Goal: Information Seeking & Learning: Learn about a topic

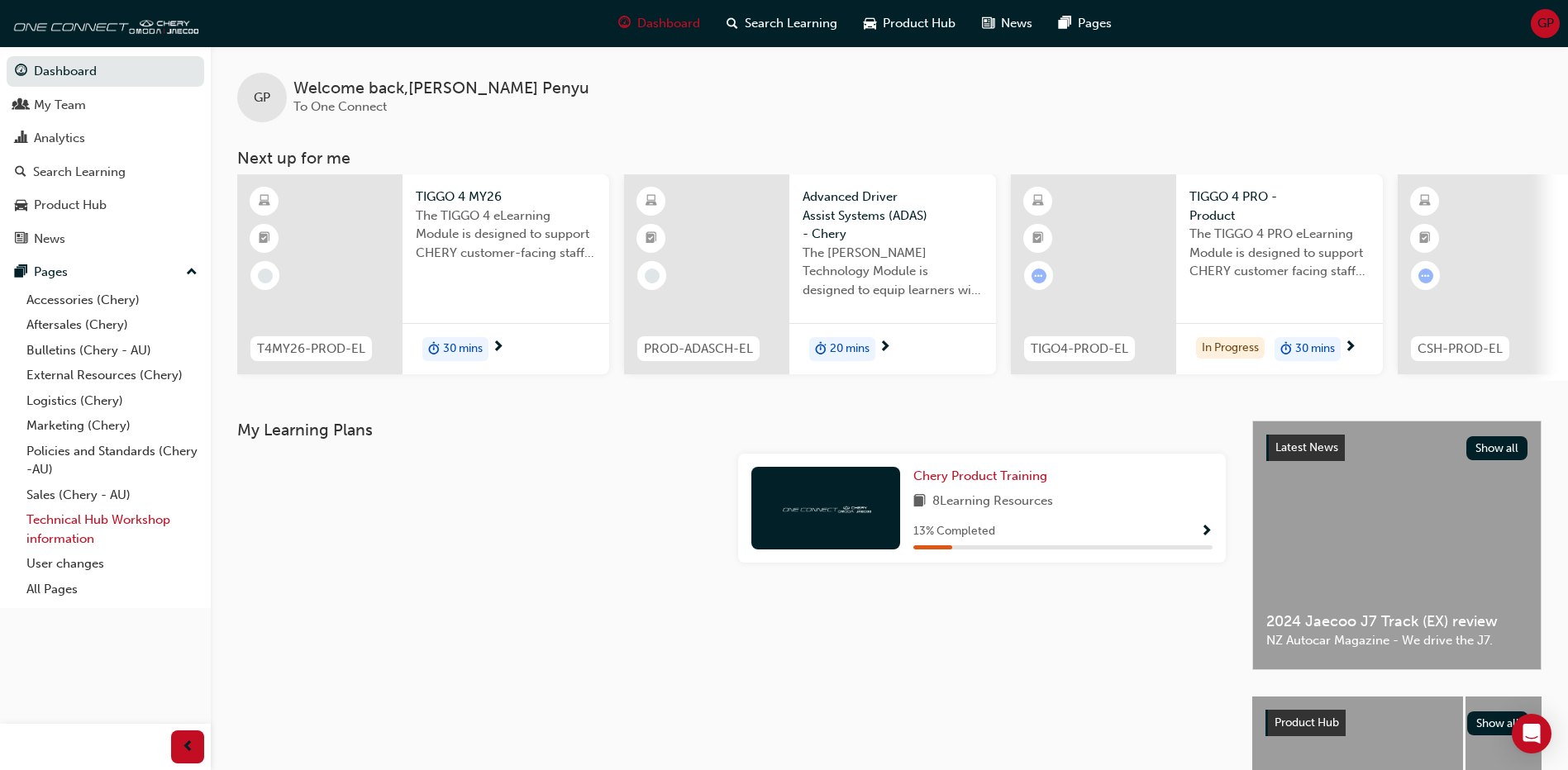
click at [92, 522] on link "Technical Hub Workshop information" at bounding box center [112, 529] width 185 height 44
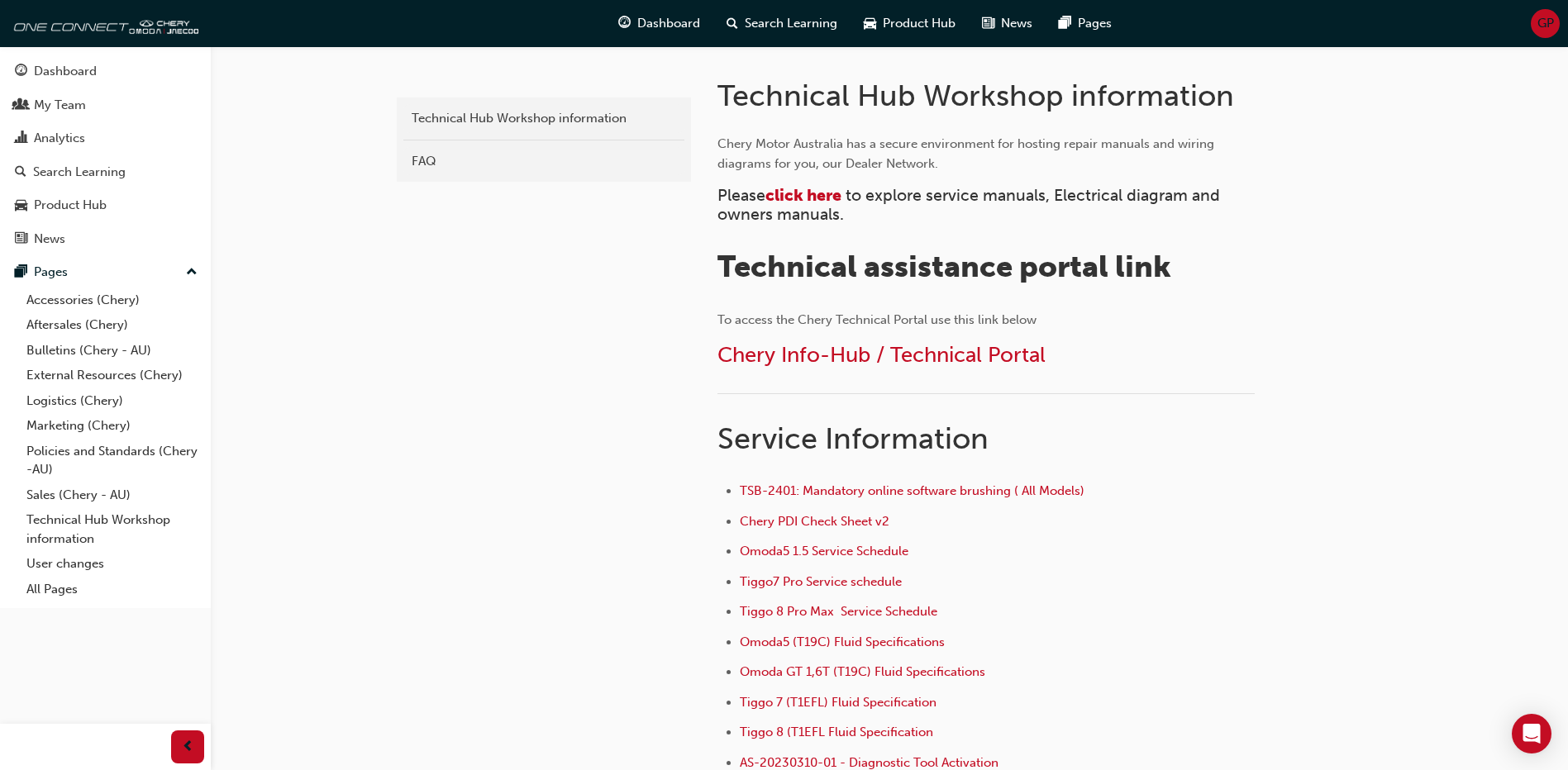
scroll to position [413, 0]
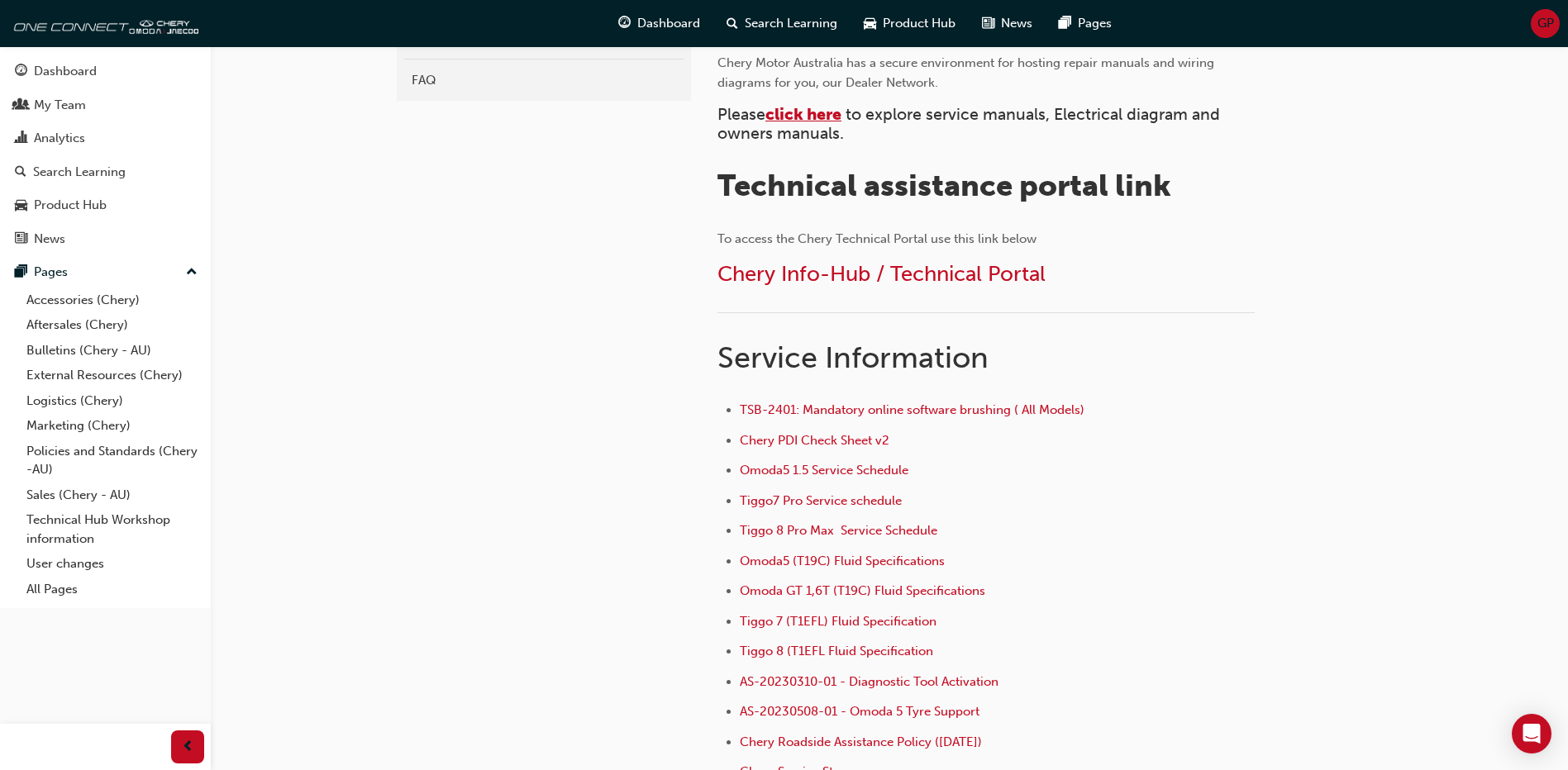
click at [810, 113] on span "click here" at bounding box center [803, 114] width 76 height 19
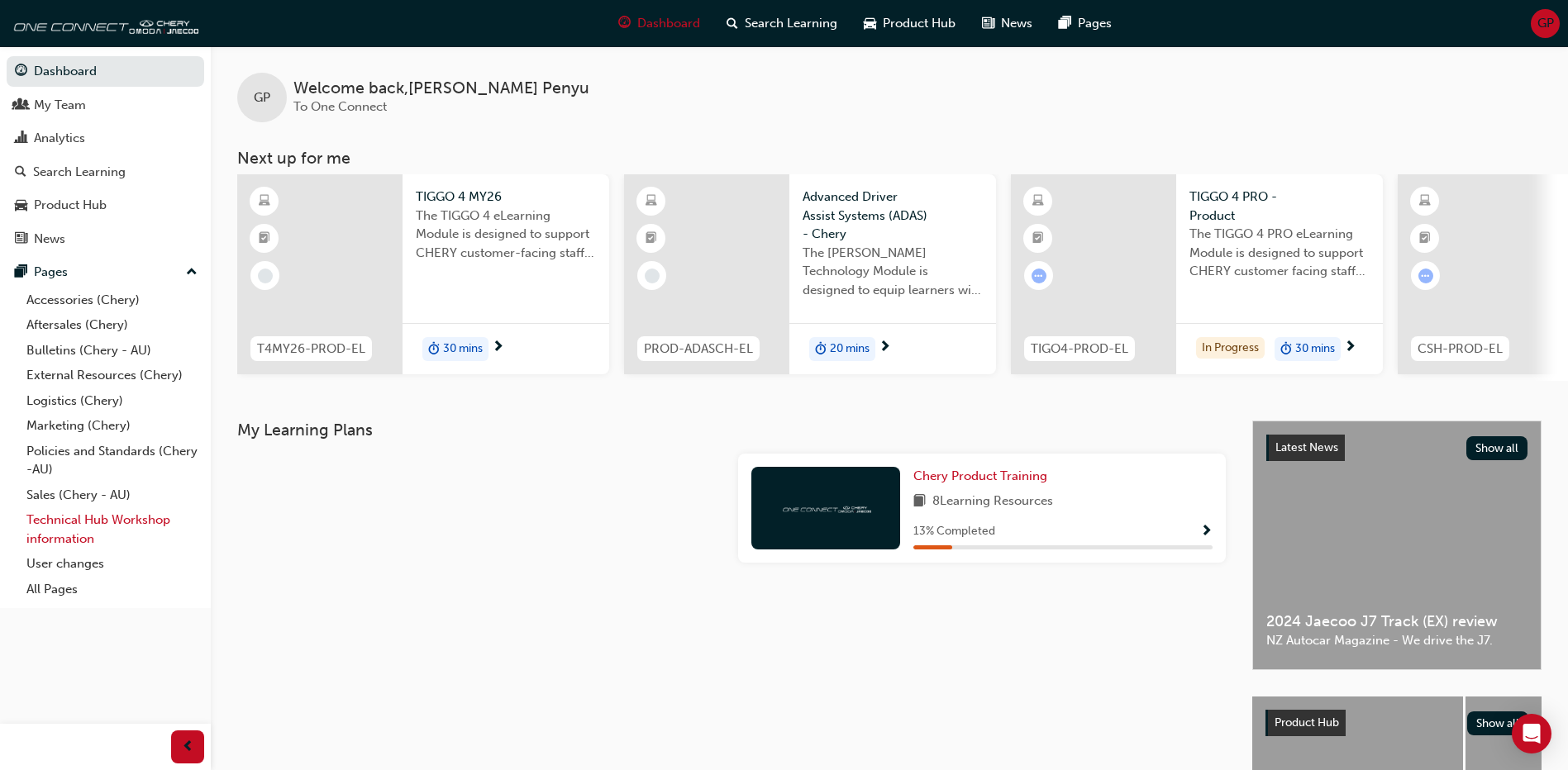
click at [89, 519] on link "Technical Hub Workshop information" at bounding box center [112, 529] width 185 height 44
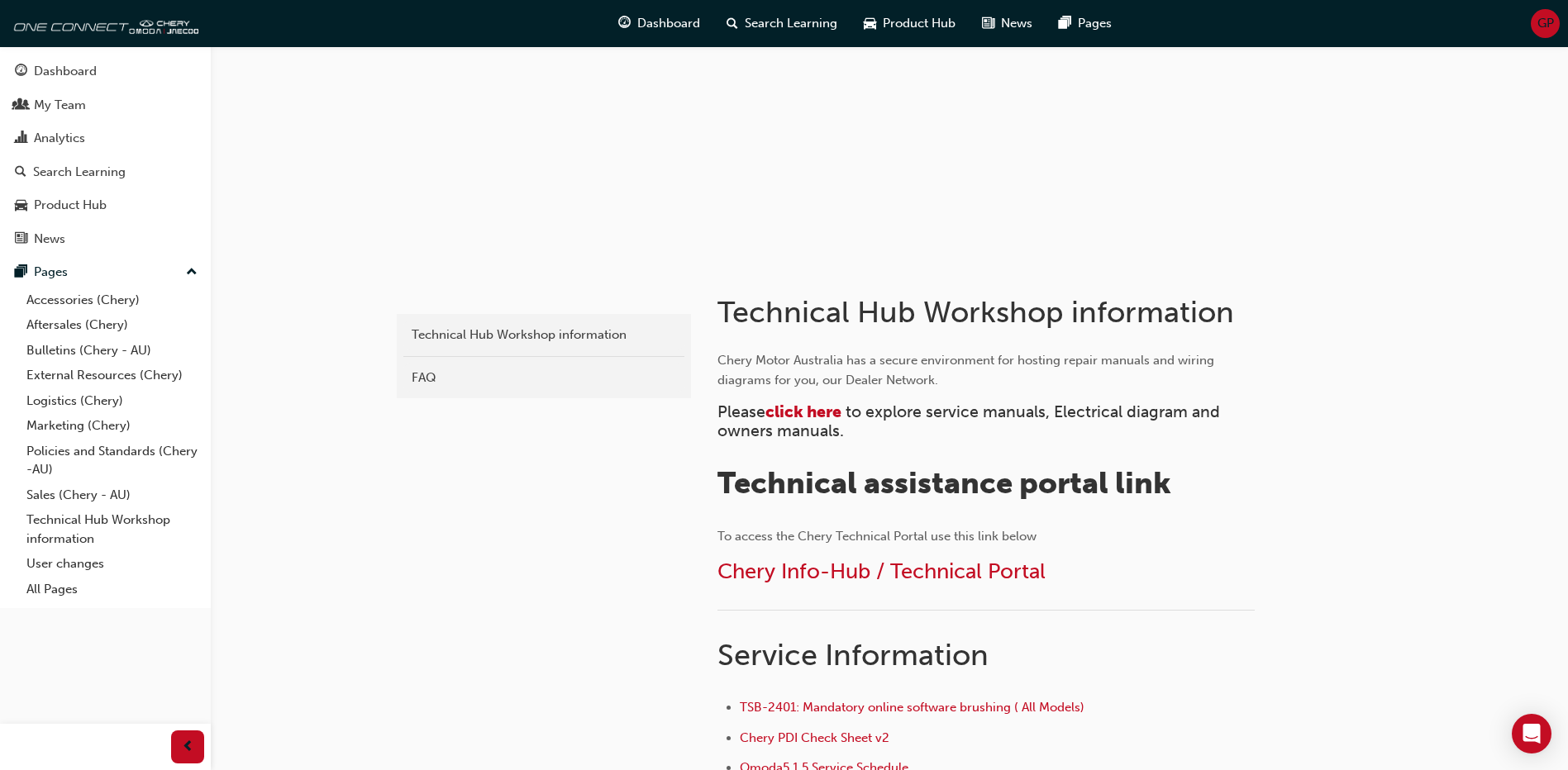
scroll to position [165, 0]
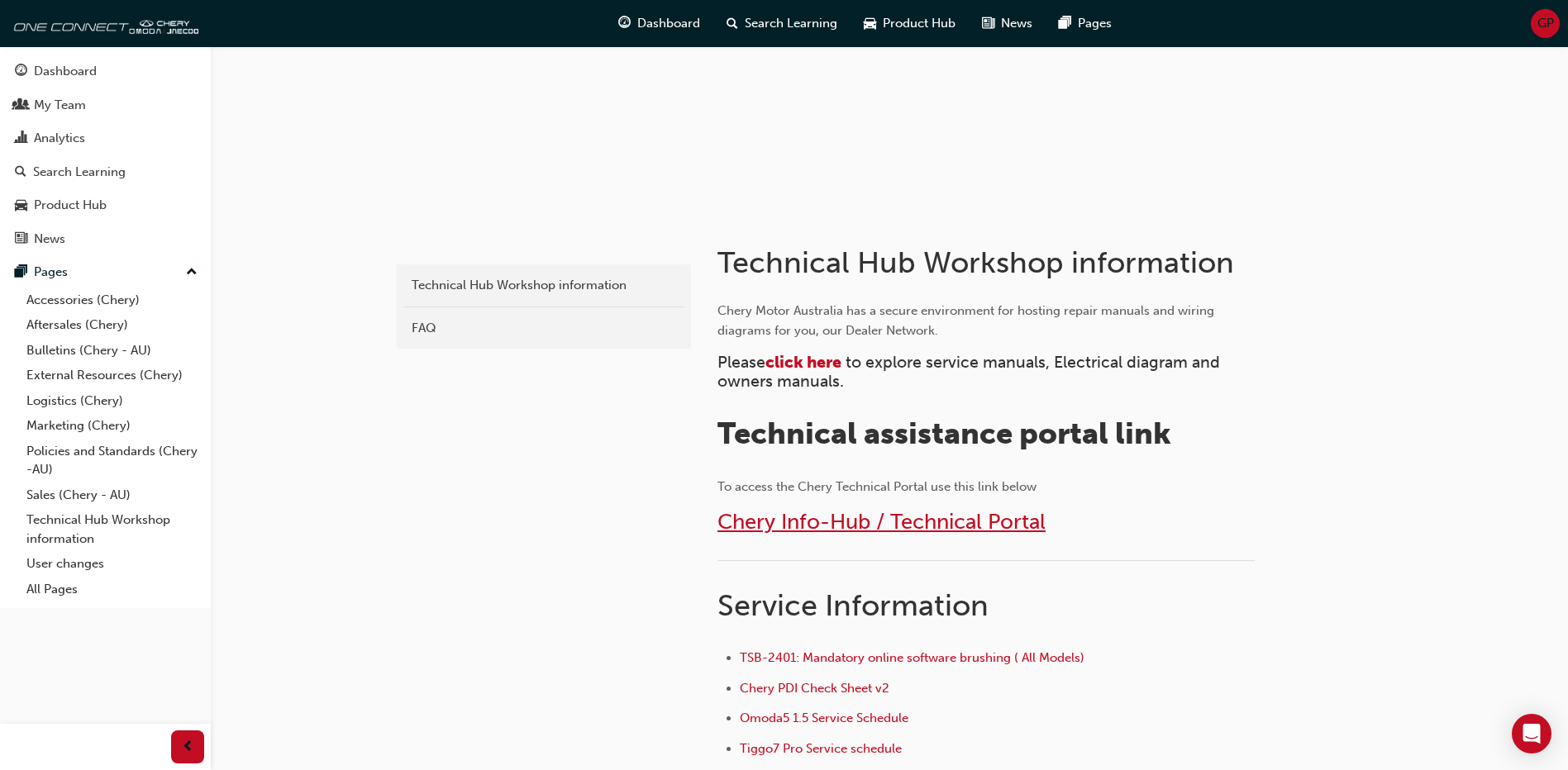
click at [856, 524] on span "Chery Info-Hub / Technical Portal" at bounding box center [882, 522] width 328 height 26
